Goal: Information Seeking & Learning: Check status

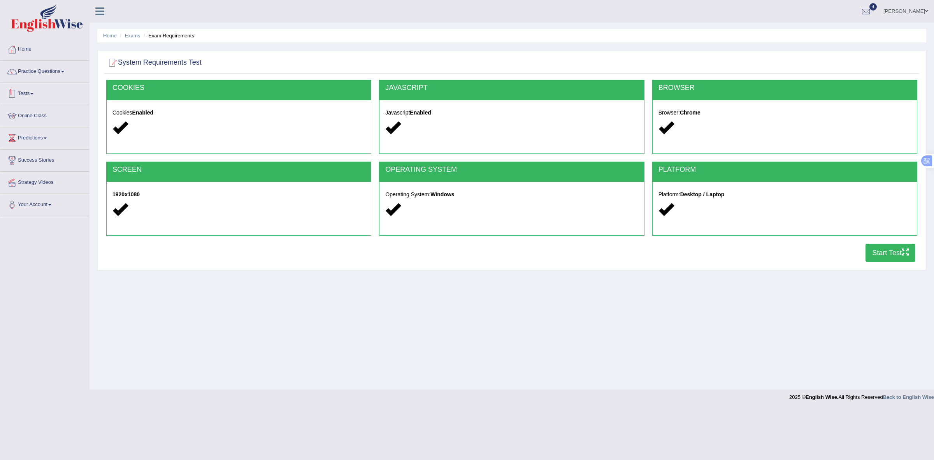
click at [26, 94] on link "Tests" at bounding box center [44, 92] width 89 height 19
click at [22, 137] on link "History" at bounding box center [50, 139] width 73 height 14
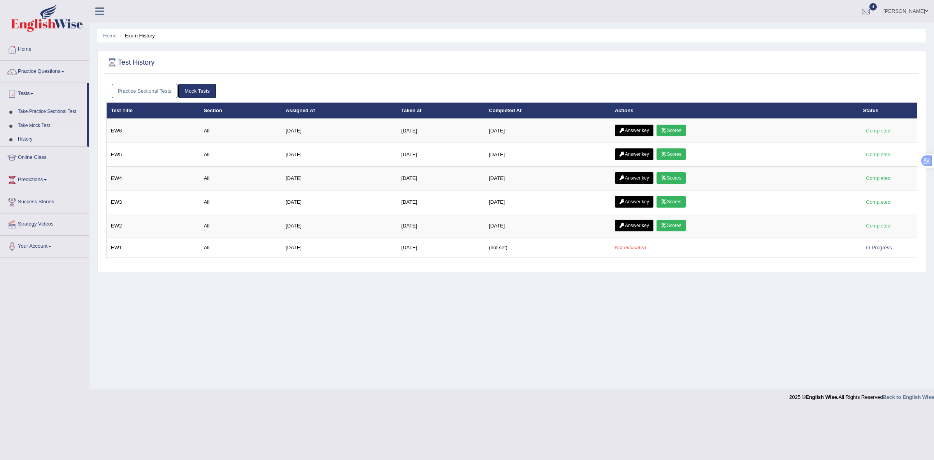
click at [151, 88] on link "Practice Sectional Tests" at bounding box center [145, 91] width 66 height 14
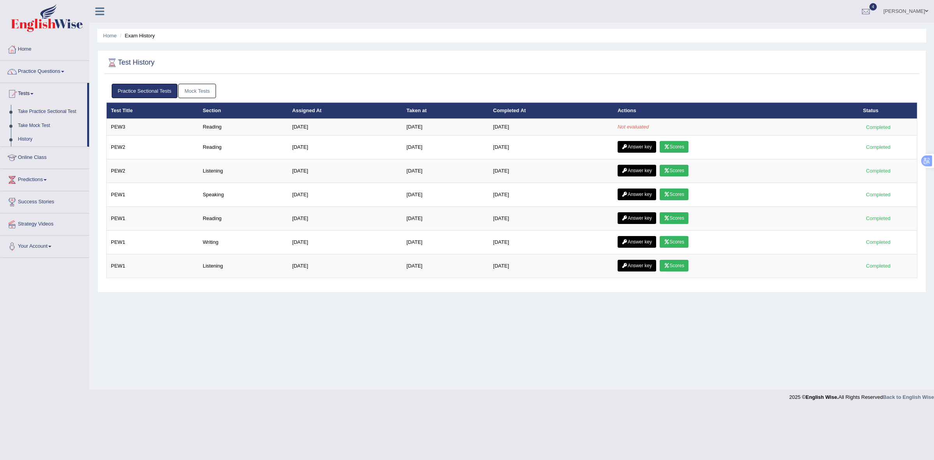
click at [228, 344] on div "Home Exam History Test History Practice Sectional Tests Mock Tests Test Title S…" at bounding box center [512, 194] width 845 height 389
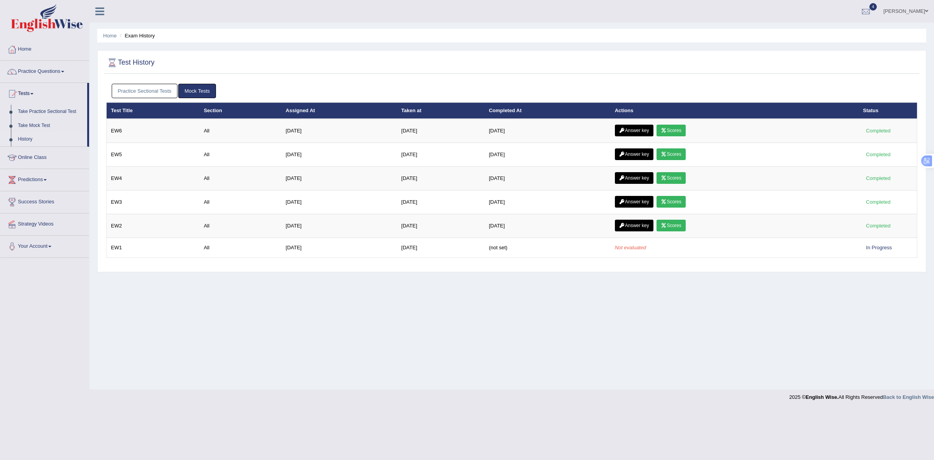
click at [153, 88] on link "Practice Sectional Tests" at bounding box center [145, 91] width 66 height 14
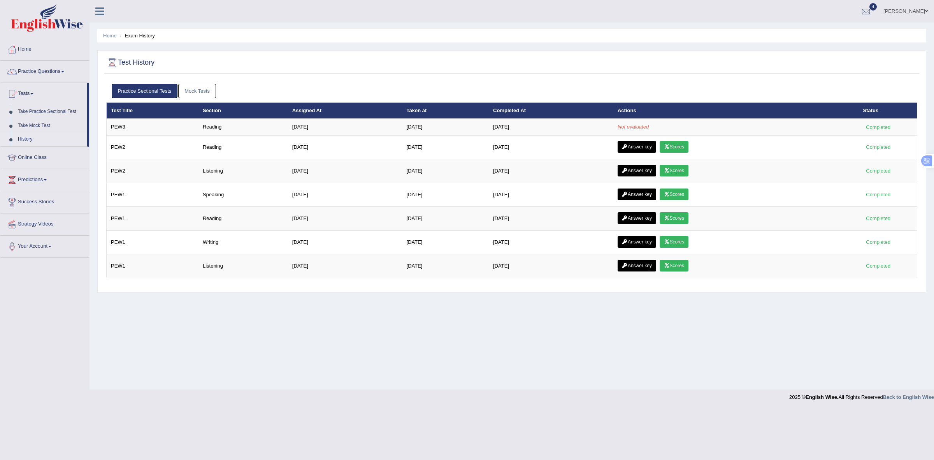
click at [323, 336] on div "Home Exam History Test History Practice Sectional Tests Mock Tests Test Title S…" at bounding box center [512, 194] width 845 height 389
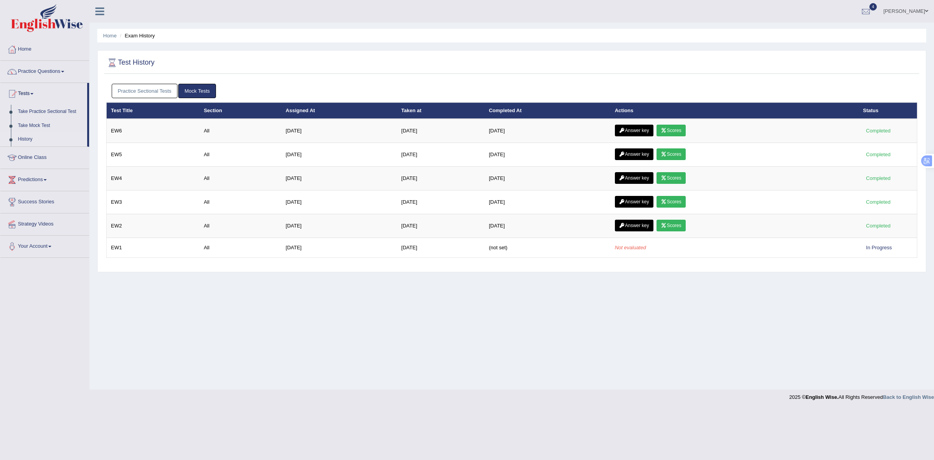
click at [154, 91] on link "Practice Sectional Tests" at bounding box center [145, 91] width 66 height 14
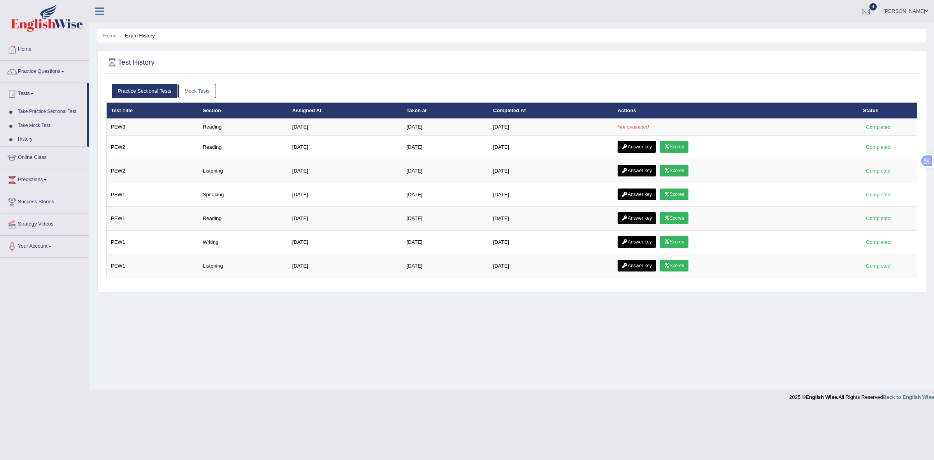
drag, startPoint x: 332, startPoint y: 339, endPoint x: 339, endPoint y: 351, distance: 14.4
click at [332, 339] on div "Home Exam History Test History Practice Sectional Tests Mock Tests Test Title S…" at bounding box center [512, 194] width 845 height 389
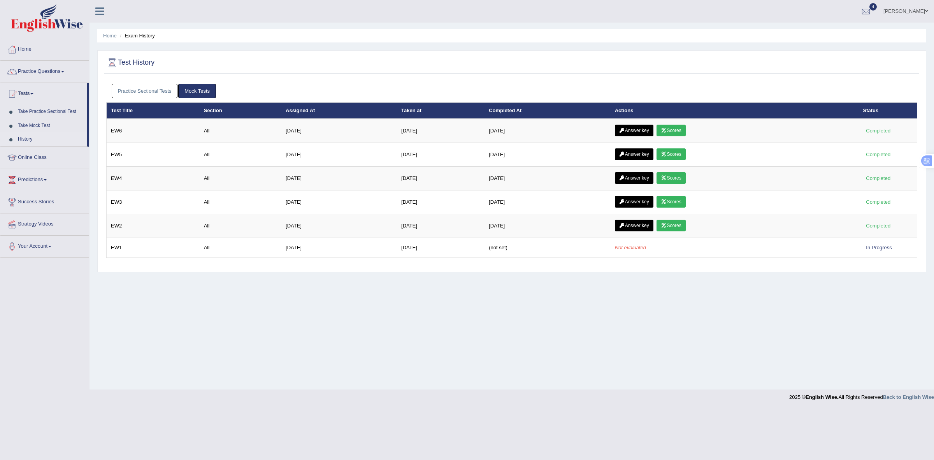
click at [150, 90] on link "Practice Sectional Tests" at bounding box center [145, 91] width 66 height 14
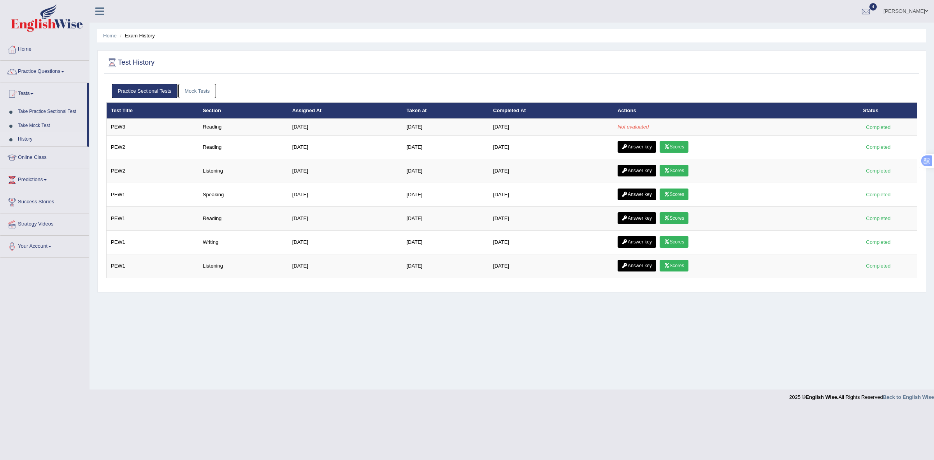
click at [574, 367] on div "Home Exam History Test History Practice Sectional Tests Mock Tests Test Title S…" at bounding box center [512, 194] width 845 height 389
drag, startPoint x: 442, startPoint y: 375, endPoint x: 446, endPoint y: 371, distance: 5.8
click at [443, 373] on div "Home Exam History Test History Practice Sectional Tests Mock Tests Test Title S…" at bounding box center [512, 194] width 845 height 389
